Goal: Transaction & Acquisition: Purchase product/service

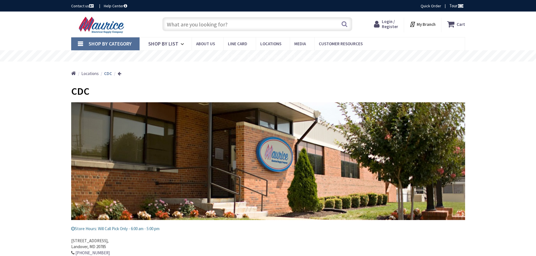
click at [200, 24] on input "text" at bounding box center [257, 24] width 190 height 14
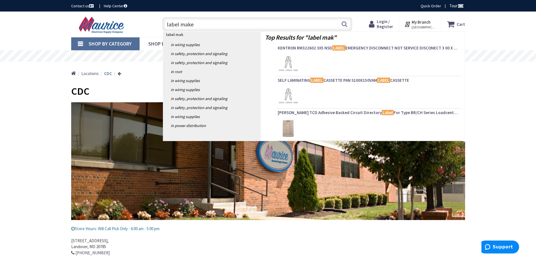
type input "label maker"
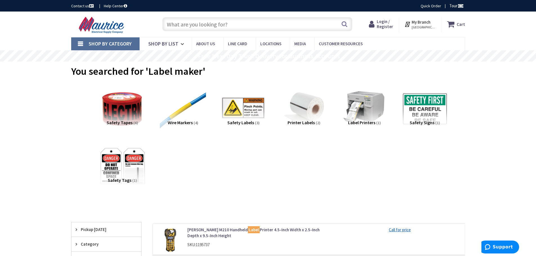
click at [220, 20] on input "text" at bounding box center [257, 24] width 190 height 14
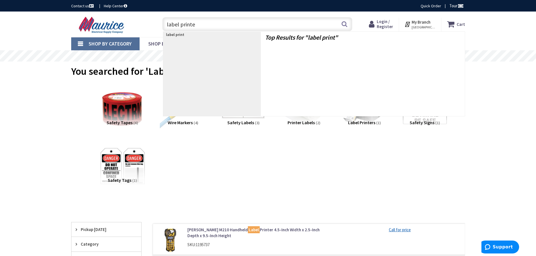
type input "label printer"
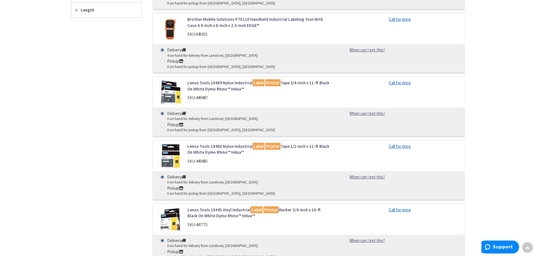
scroll to position [141, 0]
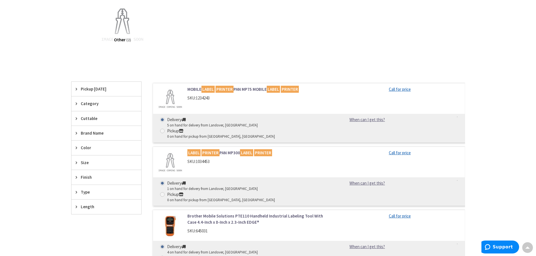
click at [194, 90] on link "MOBILE LABEL PRINTER PAN MP75 MOBILE LABEL PRINTER" at bounding box center [258, 89] width 143 height 6
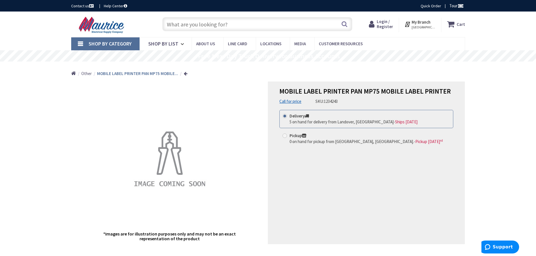
click at [182, 74] on ul "Home Other MOBILE LABEL PRINTER PAN MP75 MOBILE..." at bounding box center [129, 72] width 116 height 20
